Goal: Task Accomplishment & Management: Manage account settings

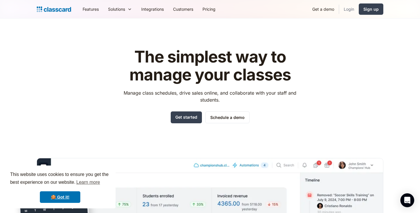
click at [352, 10] on link "Login" at bounding box center [349, 9] width 20 height 13
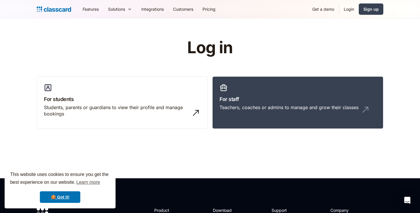
click at [350, 10] on link "Login" at bounding box center [349, 9] width 20 height 13
